Goal: Task Accomplishment & Management: Use online tool/utility

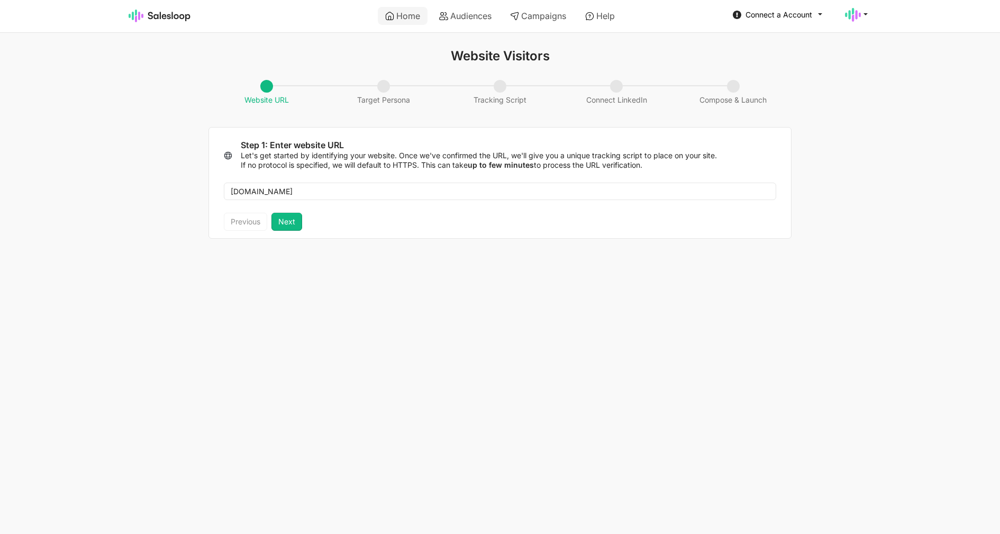
type input "[DOMAIN_NAME]"
click at [283, 222] on button "Next" at bounding box center [286, 222] width 31 height 18
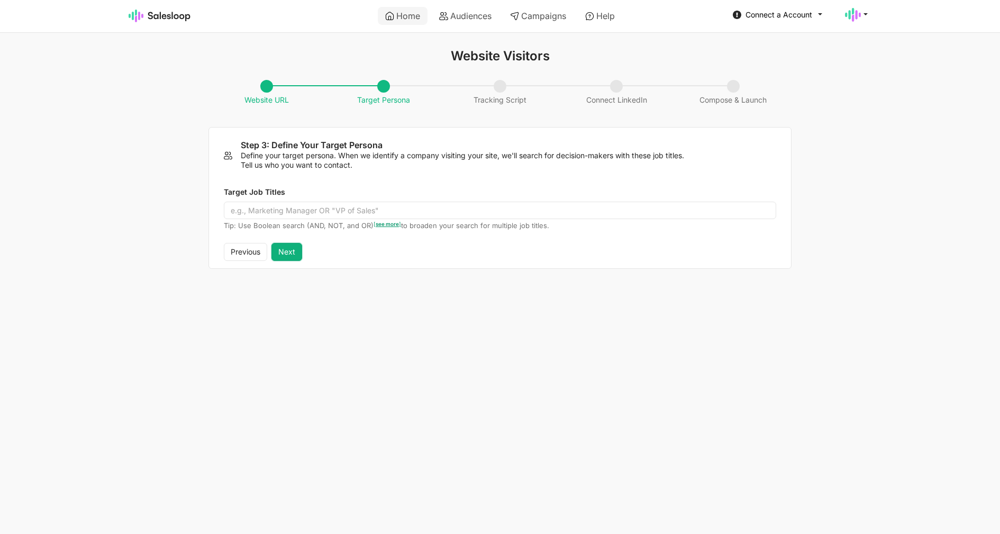
click at [287, 254] on button "Next" at bounding box center [286, 252] width 31 height 18
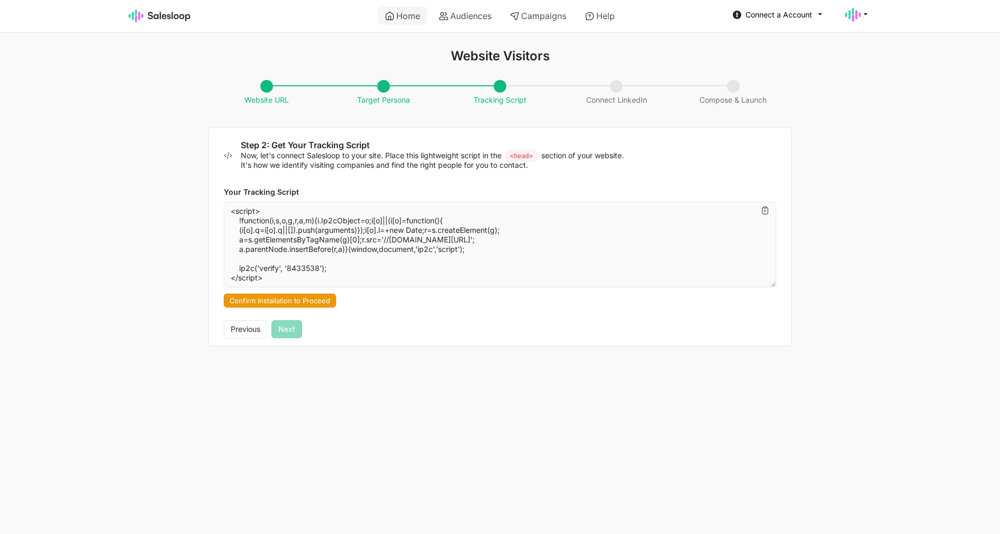
click at [305, 304] on button "Confirm Installation to Proceed" at bounding box center [280, 301] width 112 height 14
click at [295, 337] on div "Previous Next" at bounding box center [263, 329] width 78 height 18
click at [751, 19] on span "Connect a Account" at bounding box center [778, 14] width 67 height 9
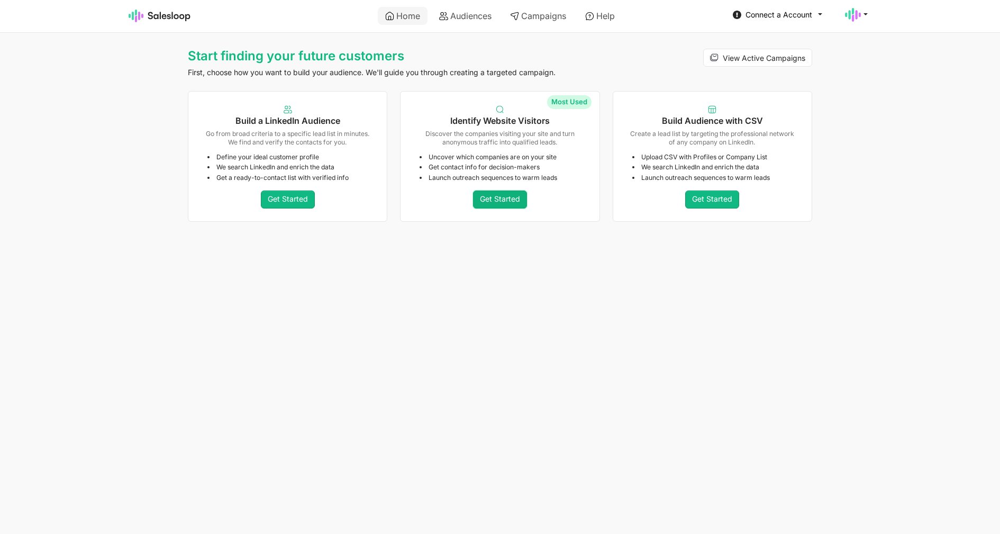
click at [493, 194] on link "Get Started" at bounding box center [500, 199] width 54 height 18
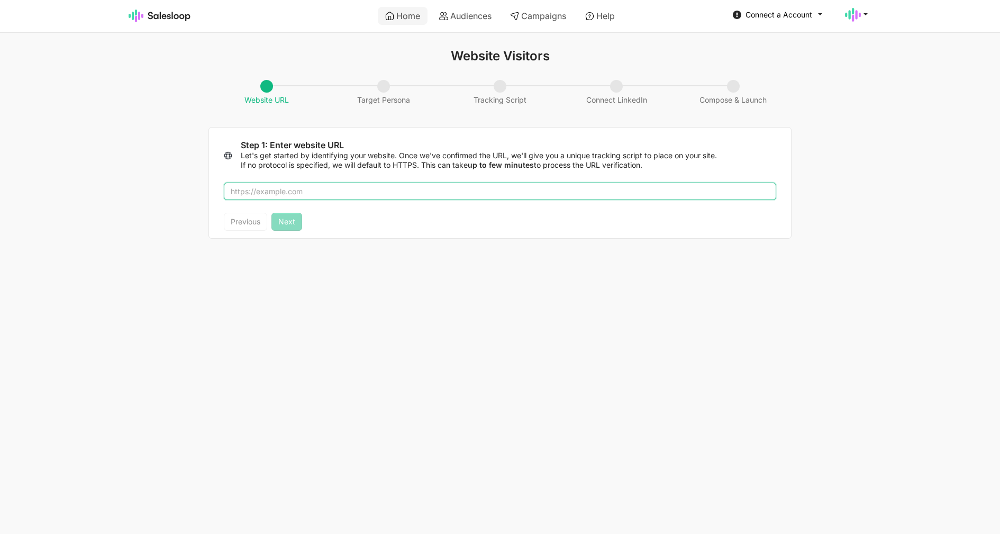
click at [456, 193] on input "text" at bounding box center [500, 191] width 552 height 18
type input "salesloop.io"
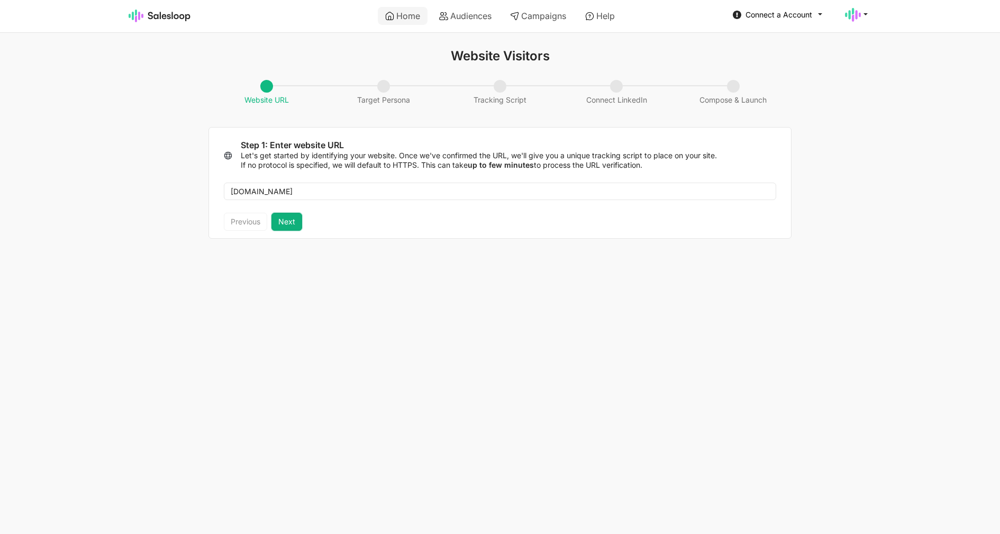
click at [278, 226] on button "Next" at bounding box center [286, 222] width 31 height 18
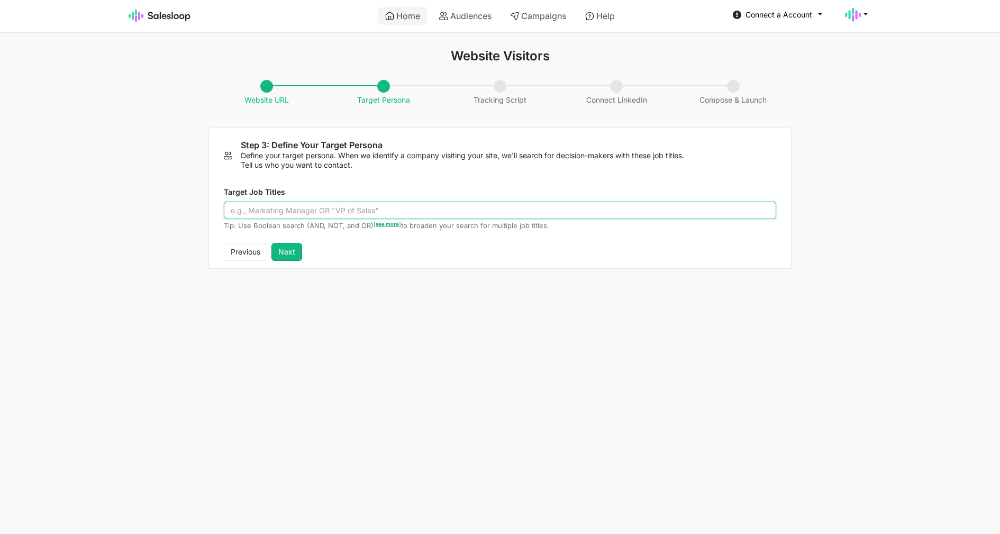
click at [289, 212] on input "Target Job Titles" at bounding box center [500, 211] width 552 height 18
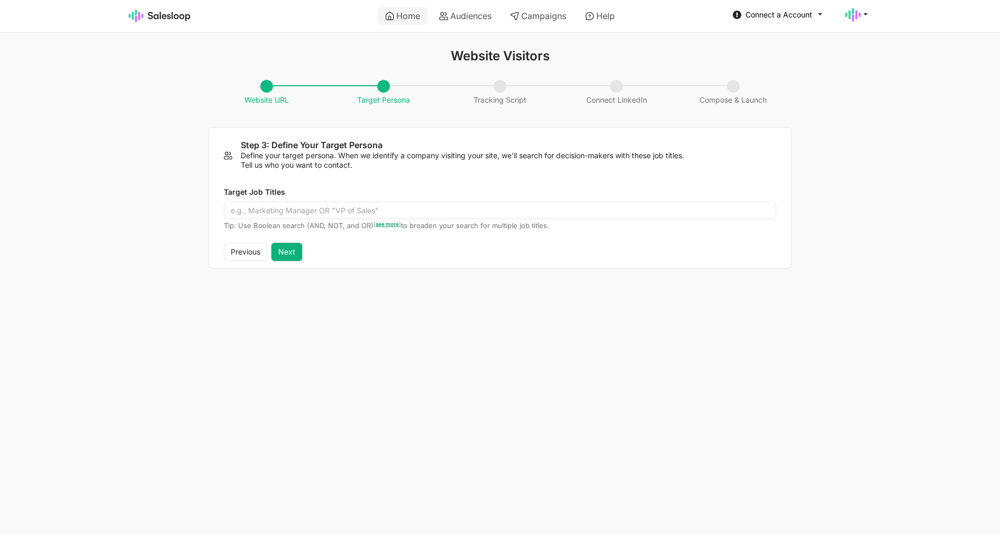
click at [293, 246] on button "Next" at bounding box center [286, 252] width 31 height 18
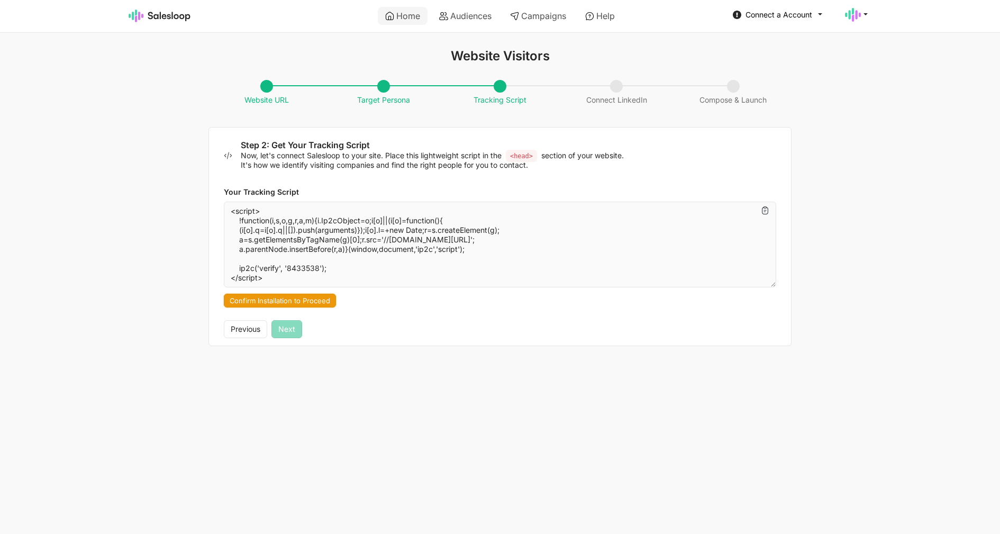
click at [304, 304] on button "Confirm Installation to Proceed" at bounding box center [280, 301] width 112 height 14
click at [288, 334] on button "Next" at bounding box center [286, 329] width 31 height 18
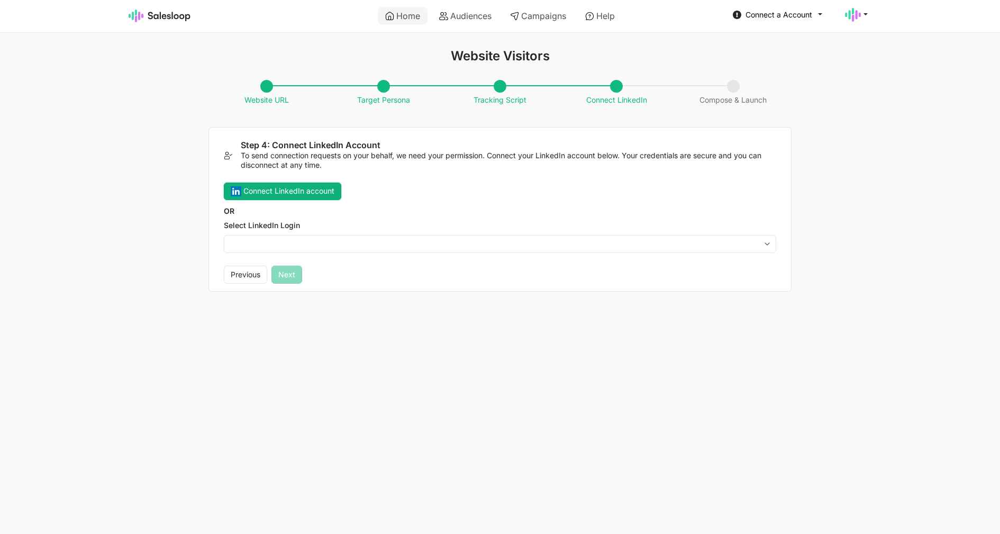
click at [316, 190] on button "Connect LinkedIn account" at bounding box center [282, 191] width 117 height 18
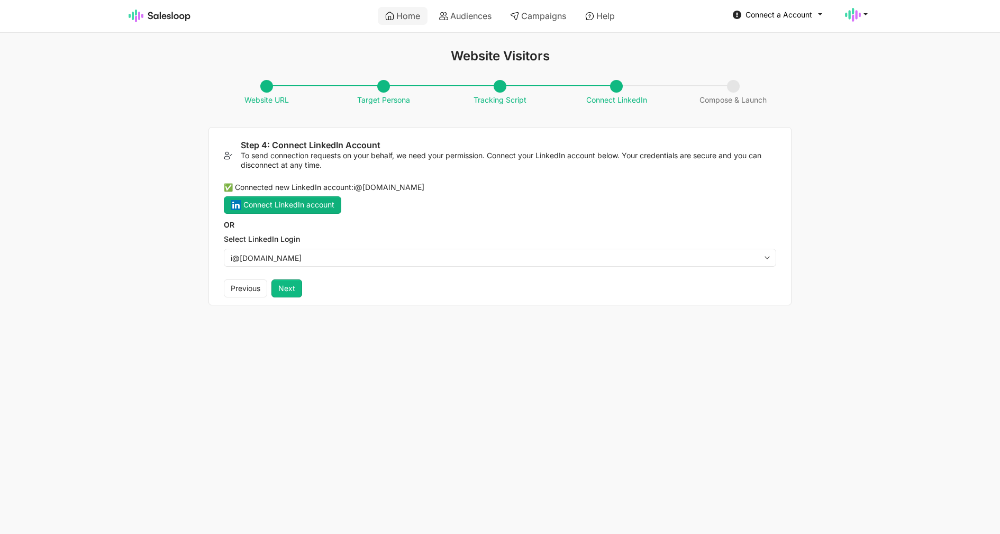
select select "i@[DOMAIN_NAME]"
click at [299, 292] on button "Next" at bounding box center [286, 288] width 31 height 18
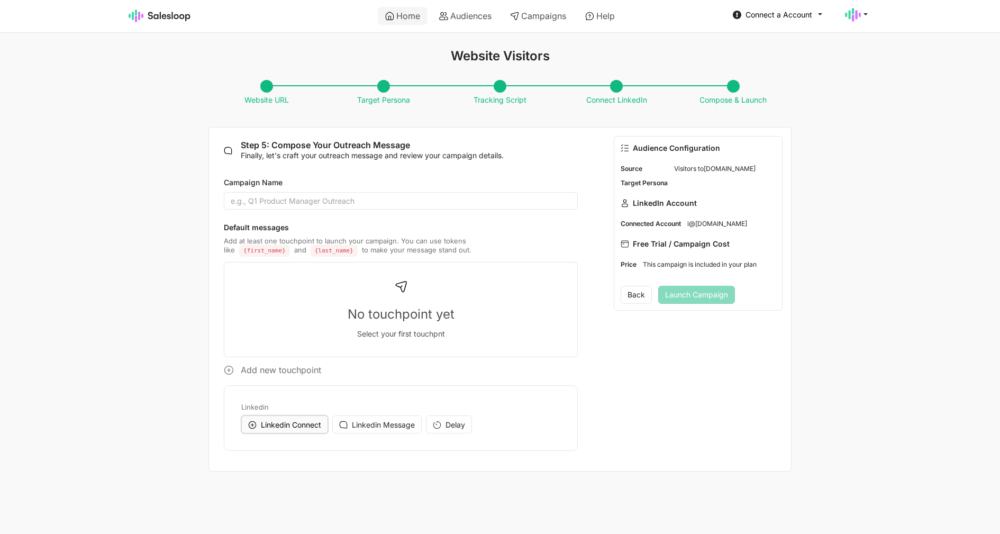
click at [305, 422] on span "Linkedin Connect" at bounding box center [291, 424] width 60 height 9
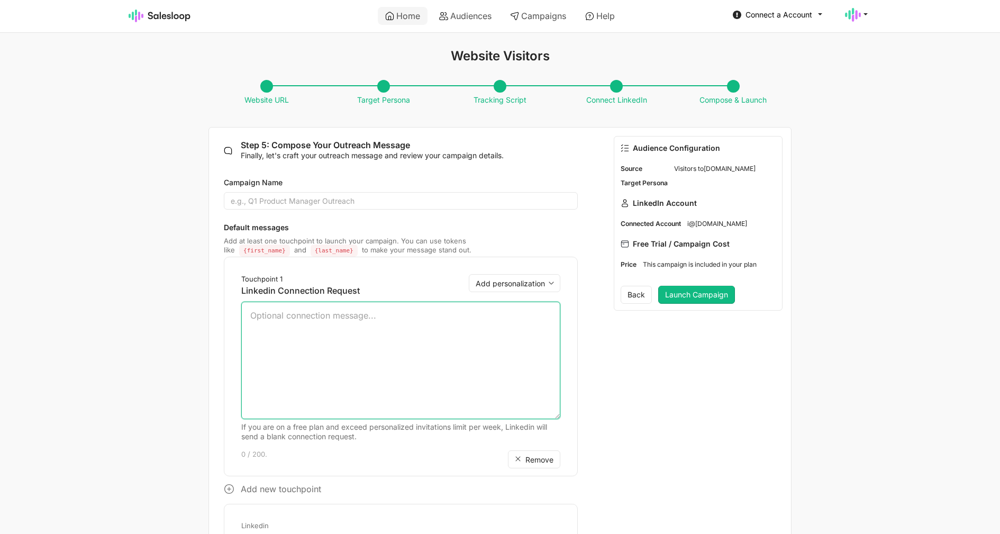
click at [322, 364] on textarea at bounding box center [400, 359] width 319 height 117
type textarea "Hello"
click at [469, 274] on select "Add personalization first_name last_name" at bounding box center [514, 283] width 91 height 18
select select "{first_name}"
click option "first_name" at bounding box center [0, 0] width 0 height 0
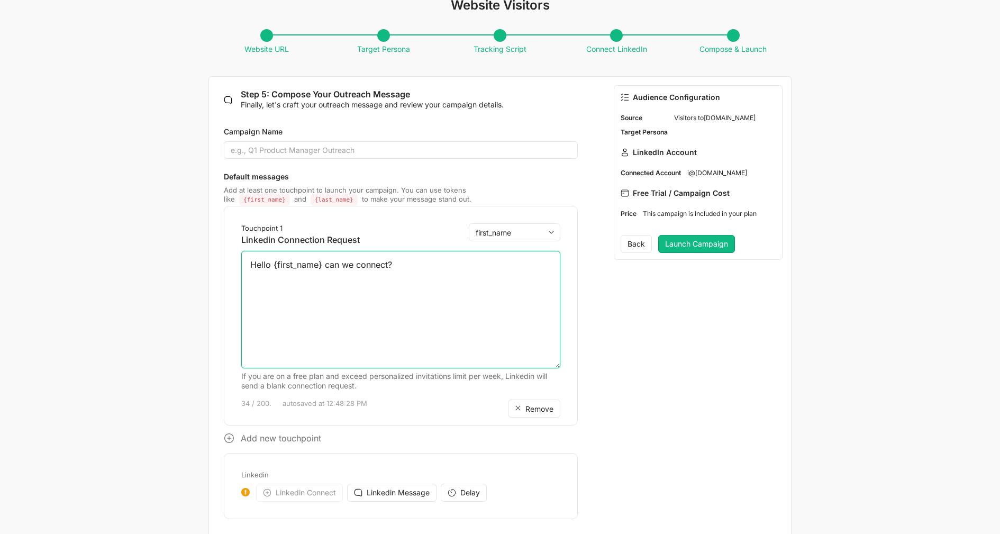
scroll to position [69, 0]
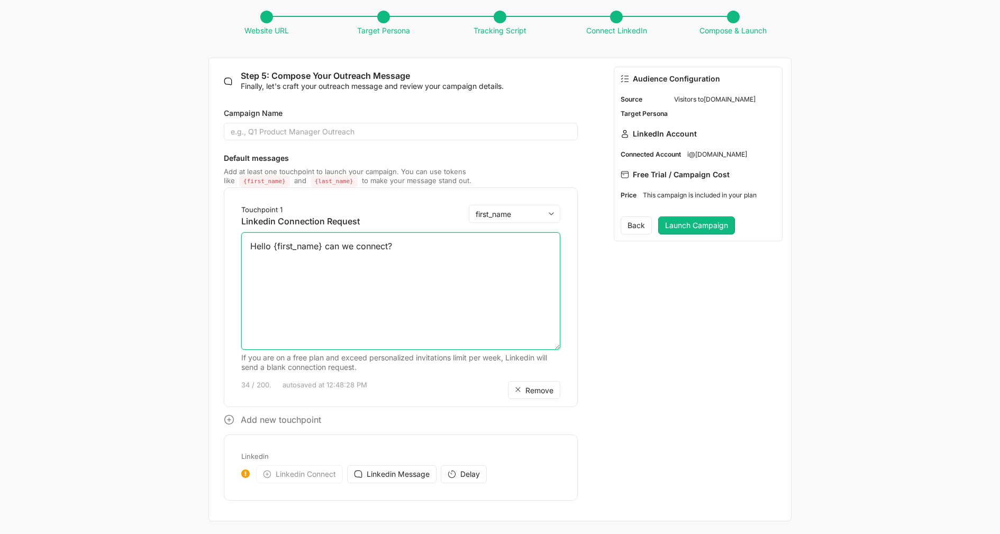
type textarea "Hello {first_name} can we connect?"
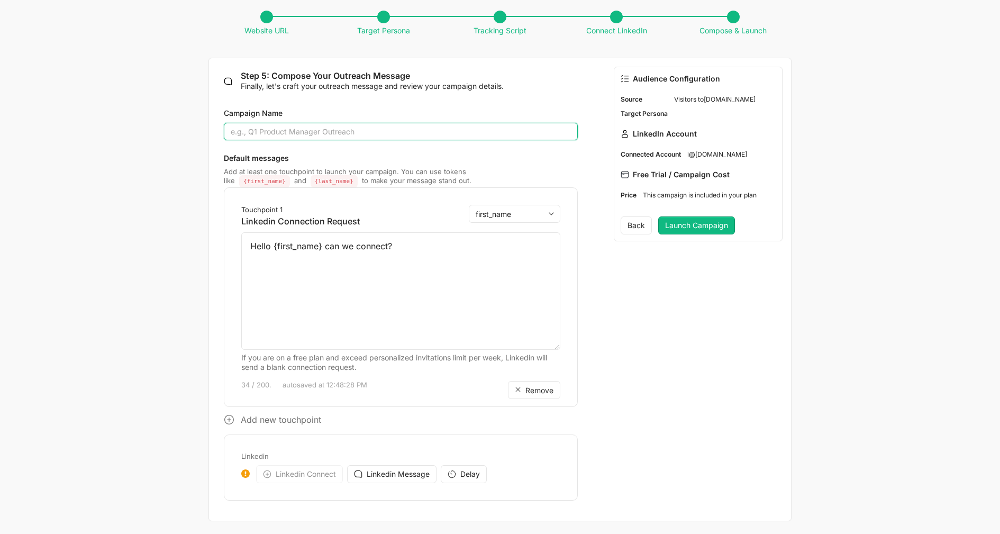
click at [317, 127] on input "Campaign Name" at bounding box center [401, 132] width 354 height 18
click at [695, 227] on button "Launch Campaign" at bounding box center [696, 225] width 77 height 18
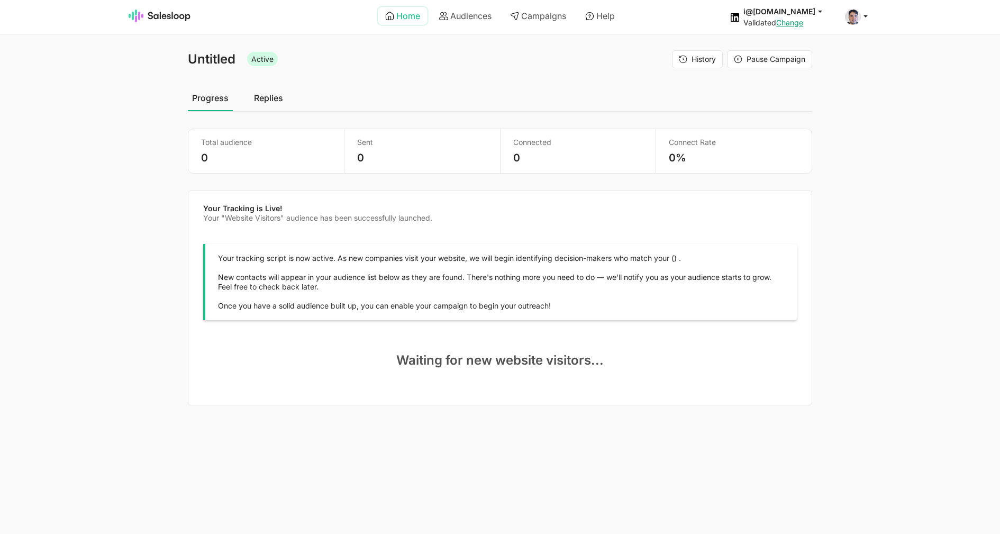
click at [410, 21] on link "Home" at bounding box center [403, 16] width 50 height 18
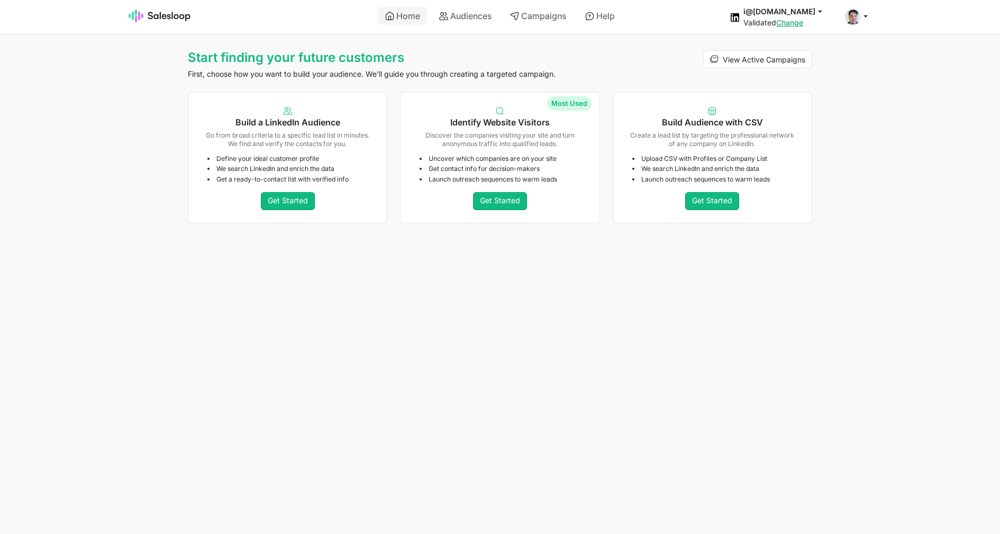
click at [454, 20] on link "Audiences" at bounding box center [465, 16] width 67 height 18
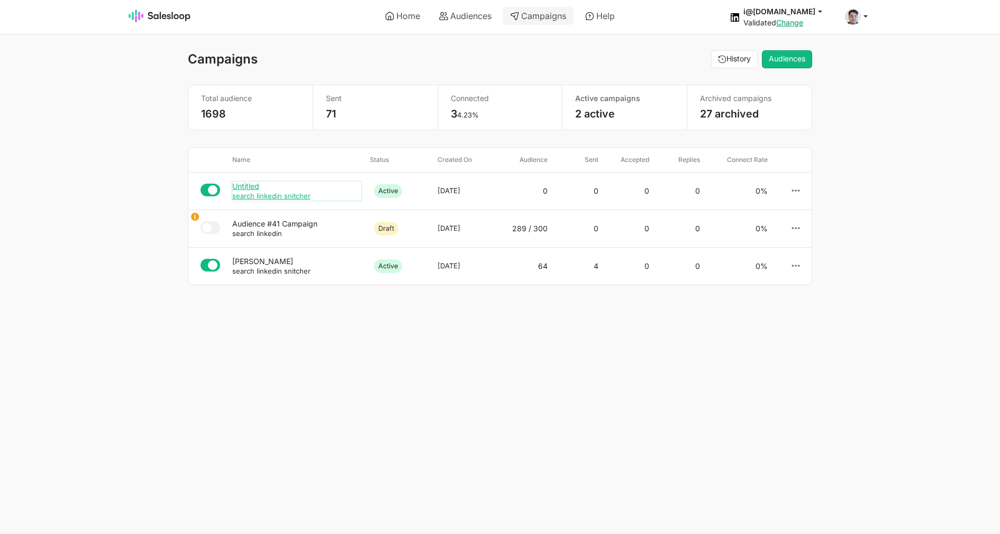
click at [250, 187] on div "Untitled" at bounding box center [296, 186] width 129 height 10
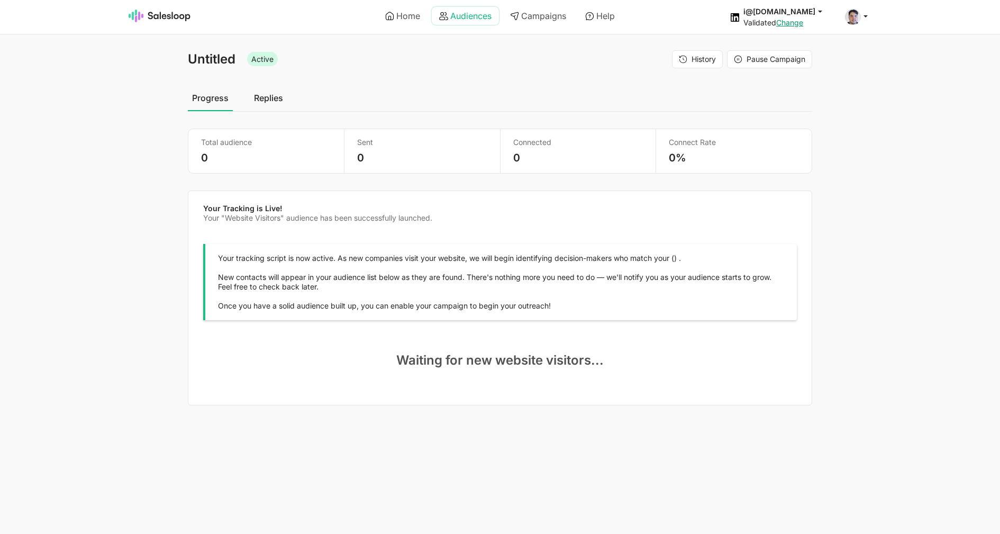
click at [471, 15] on link "Audiences" at bounding box center [465, 16] width 67 height 18
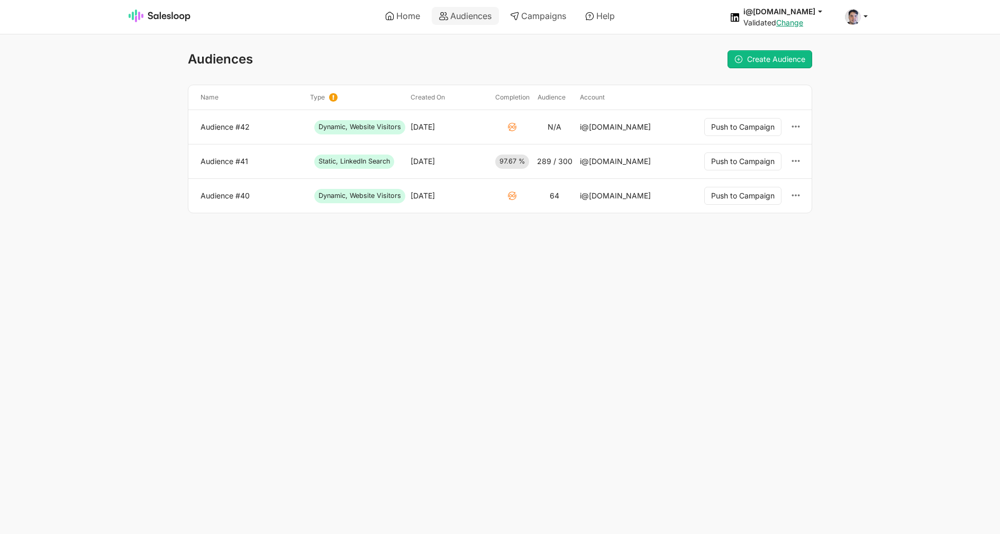
click at [212, 123] on link "Audience #42" at bounding box center [250, 127] width 101 height 10
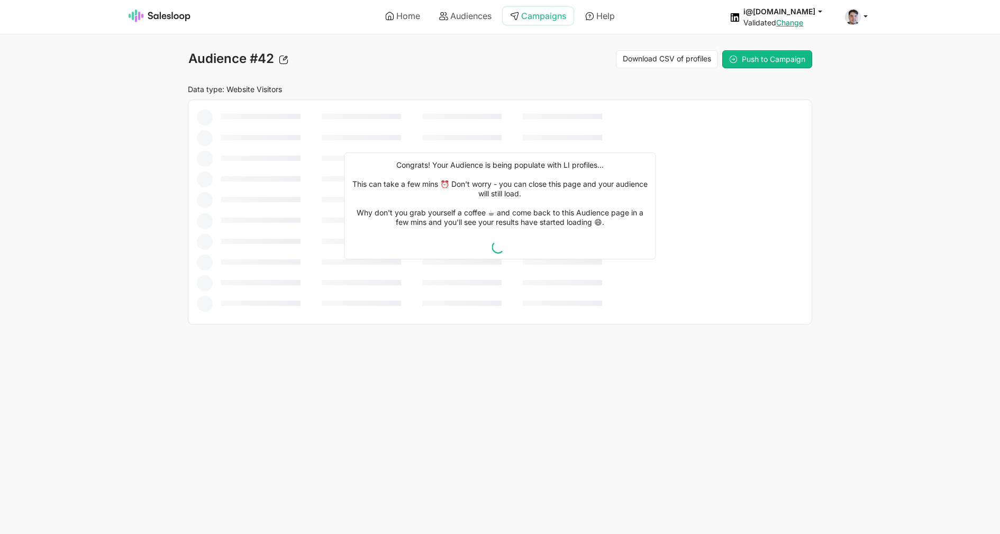
click at [548, 14] on link "Campaigns" at bounding box center [537, 16] width 71 height 18
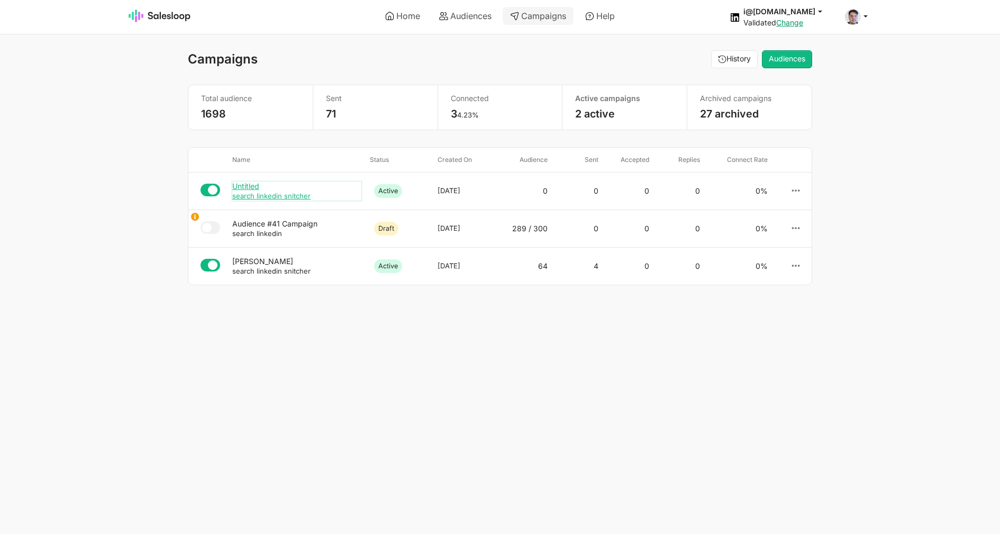
click at [235, 184] on div "Untitled" at bounding box center [296, 186] width 129 height 10
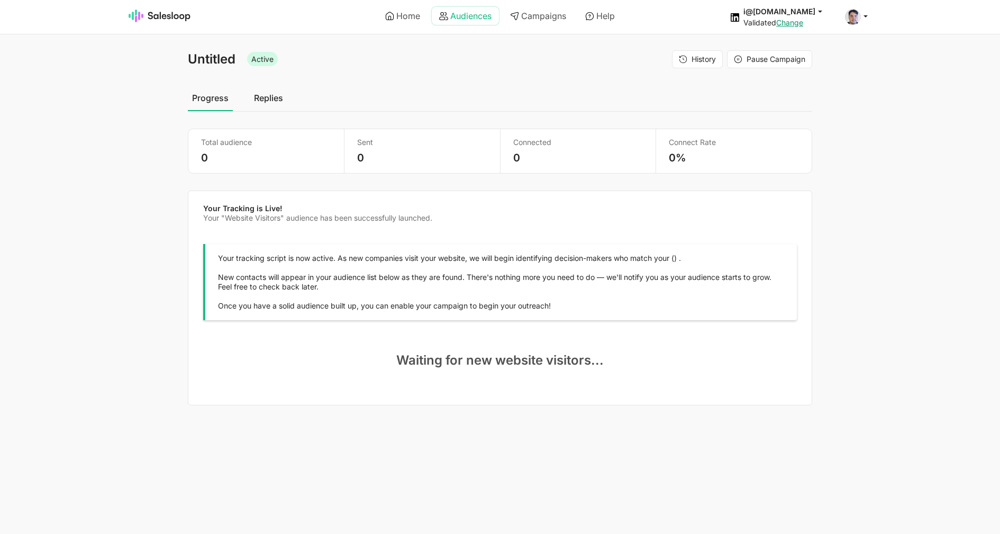
click at [475, 15] on link "Audiences" at bounding box center [465, 16] width 67 height 18
